Goal: Navigation & Orientation: Find specific page/section

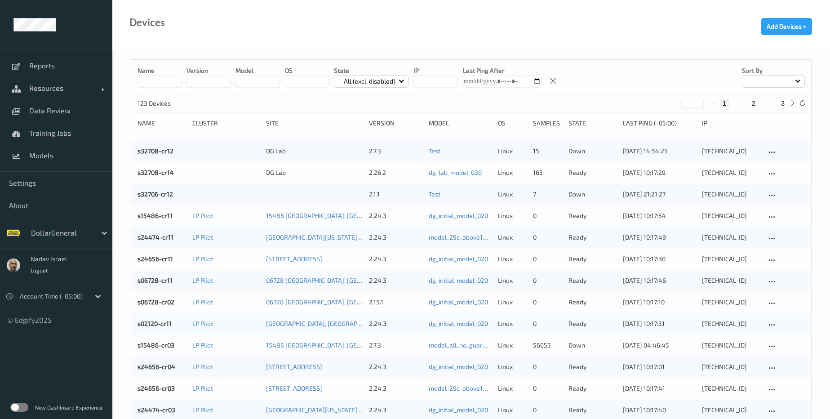
click at [24, 409] on label at bounding box center [19, 406] width 18 height 9
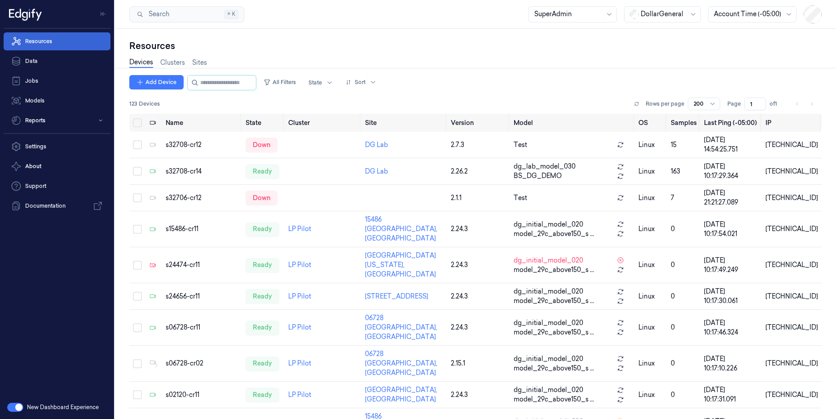
click at [42, 43] on link "Resources" at bounding box center [57, 41] width 107 height 18
click at [198, 60] on link "Sites" at bounding box center [199, 62] width 15 height 10
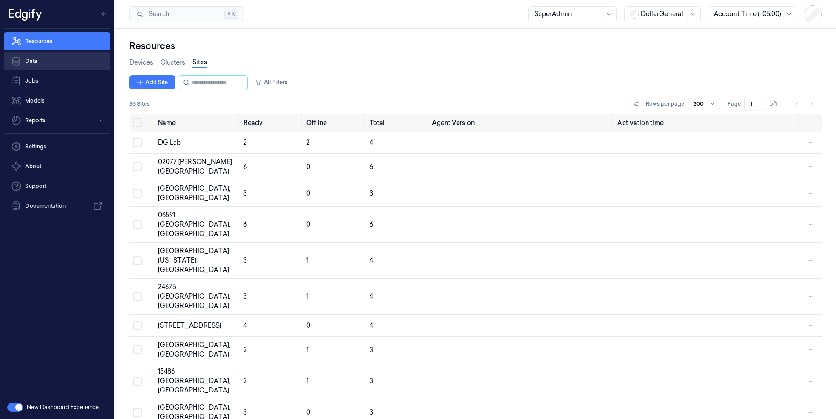
click at [39, 60] on link "Data" at bounding box center [57, 61] width 107 height 18
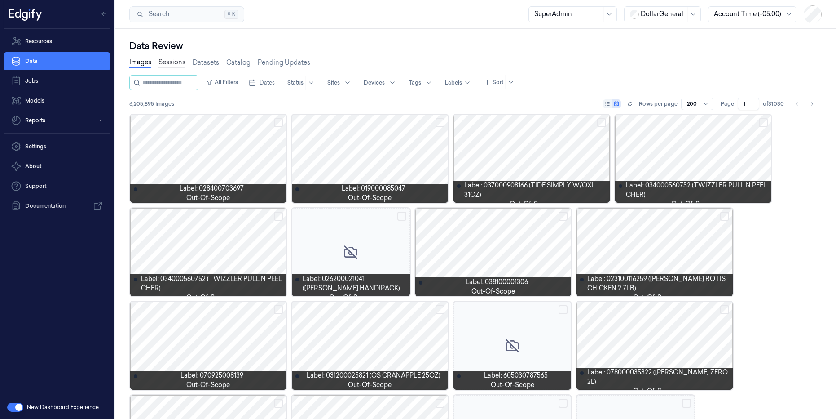
click at [176, 60] on link "Sessions" at bounding box center [172, 62] width 27 height 10
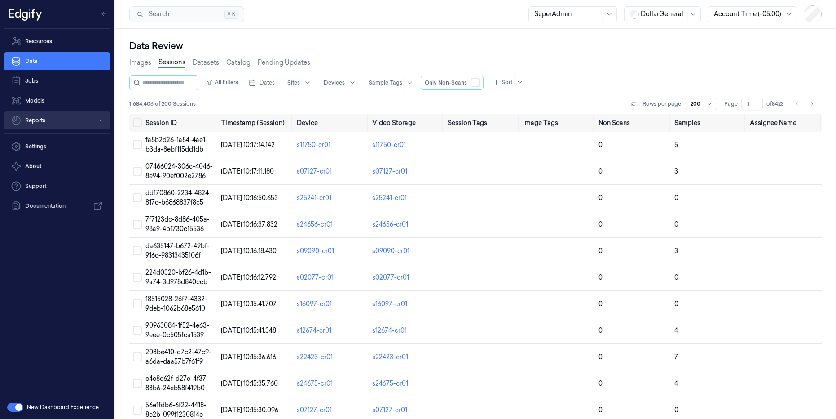
click at [37, 121] on button "Reports" at bounding box center [57, 120] width 107 height 18
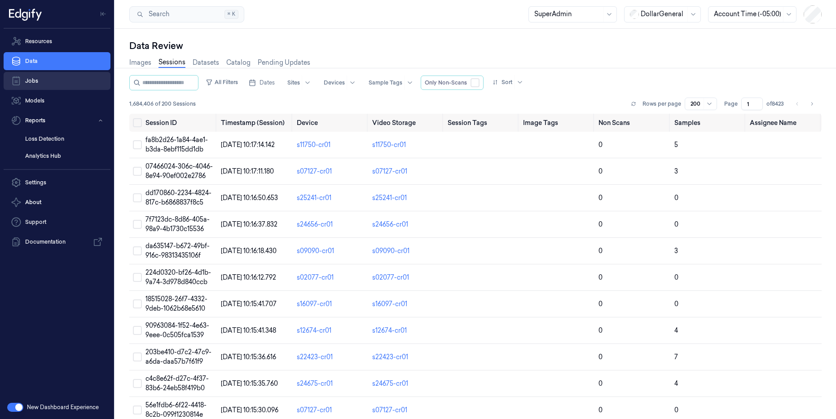
click at [35, 81] on link "Jobs" at bounding box center [57, 81] width 107 height 18
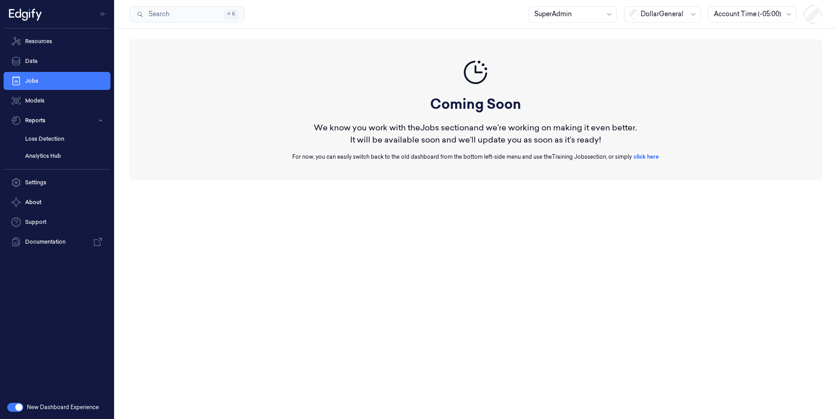
click at [13, 408] on button "button" at bounding box center [15, 406] width 16 height 9
